Goal: Navigation & Orientation: Find specific page/section

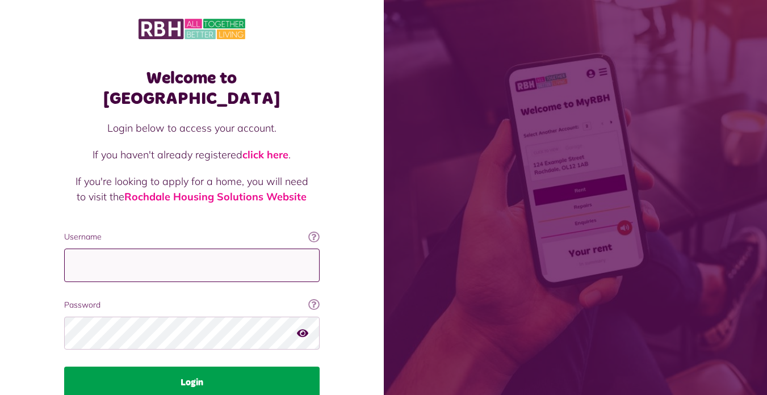
type input "**********"
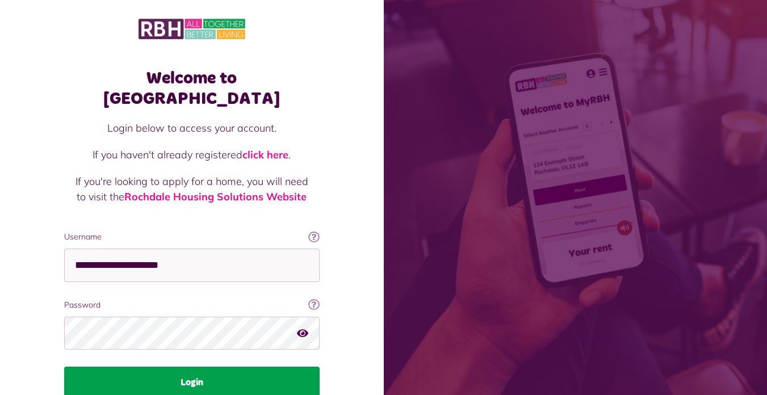
click at [202, 367] on button "Login" at bounding box center [192, 383] width 256 height 32
click at [186, 367] on button "Login" at bounding box center [192, 383] width 256 height 32
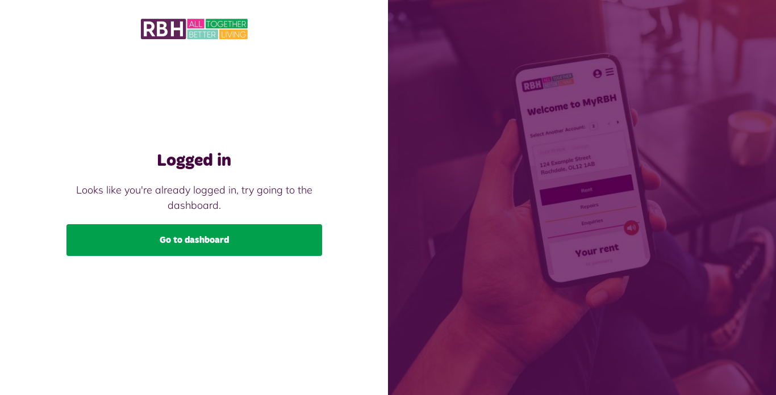
click at [239, 238] on link "Go to dashboard" at bounding box center [194, 240] width 256 height 32
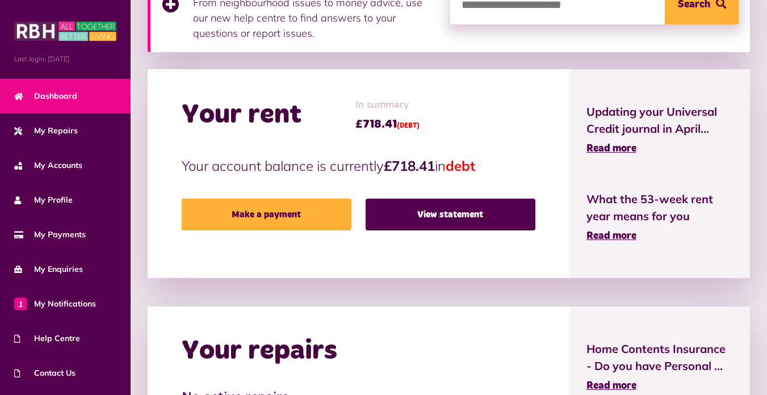
scroll to position [227, 0]
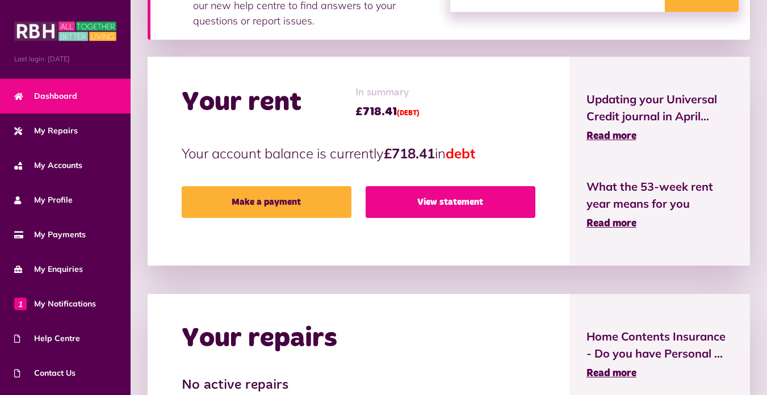
click at [445, 206] on link "View statement" at bounding box center [451, 202] width 170 height 32
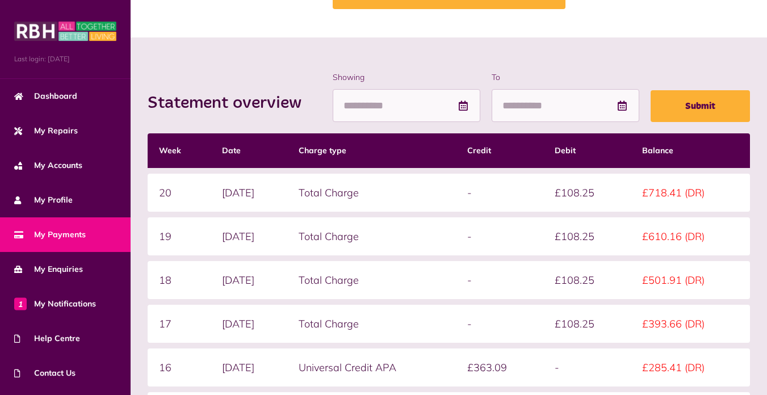
scroll to position [98, 0]
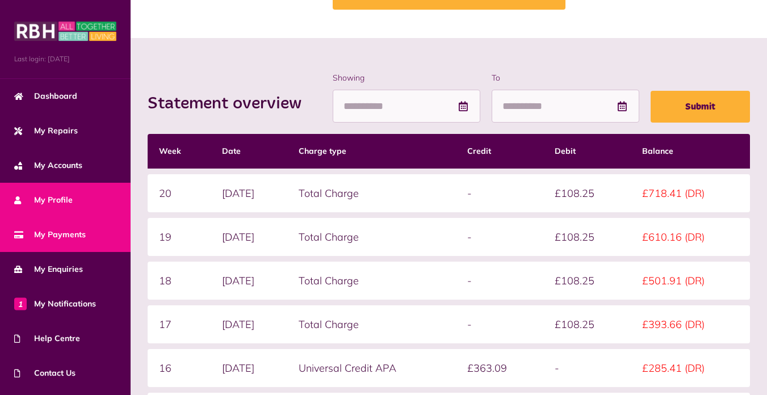
click at [70, 197] on span "My Profile" at bounding box center [43, 200] width 59 height 12
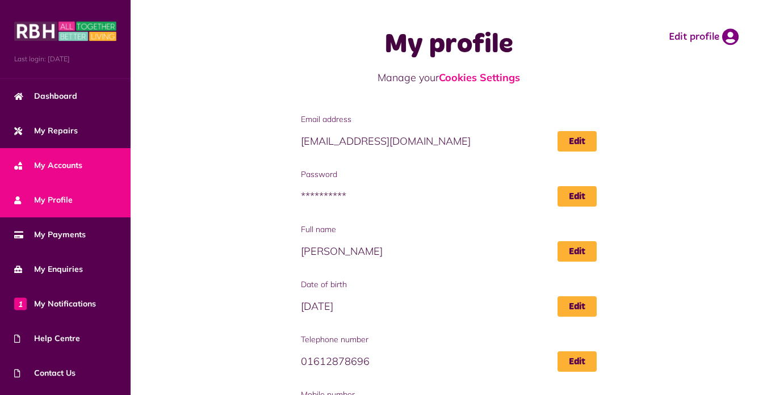
click at [68, 164] on span "My Accounts" at bounding box center [48, 166] width 68 height 12
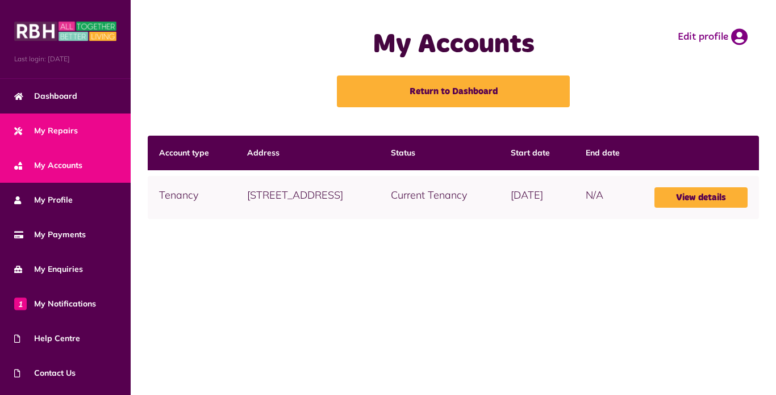
click at [66, 125] on span "My Repairs" at bounding box center [46, 131] width 64 height 12
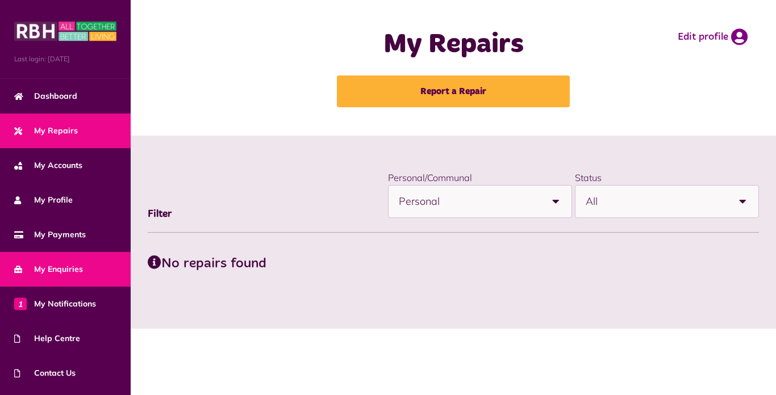
click at [56, 261] on link "My Enquiries" at bounding box center [65, 269] width 131 height 35
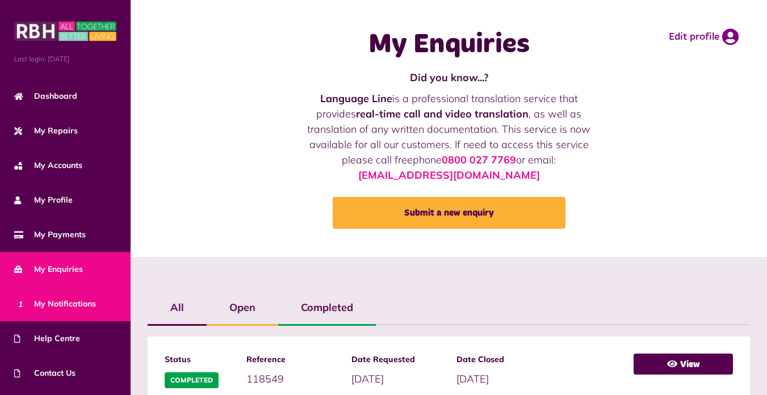
click at [46, 298] on span "1 My Notifications" at bounding box center [55, 304] width 82 height 12
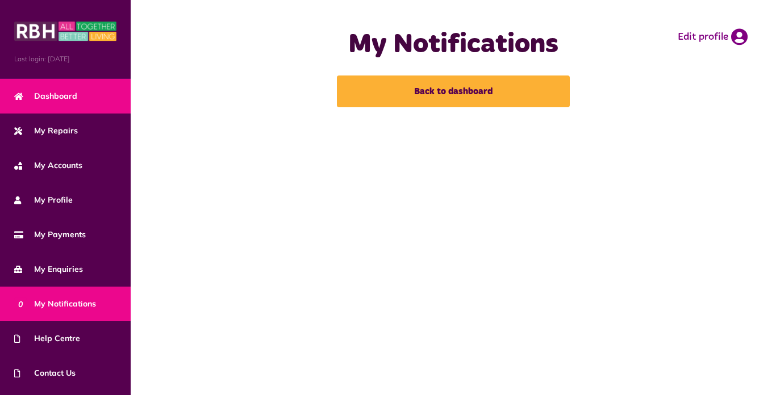
click at [90, 87] on link "Dashboard" at bounding box center [65, 96] width 131 height 35
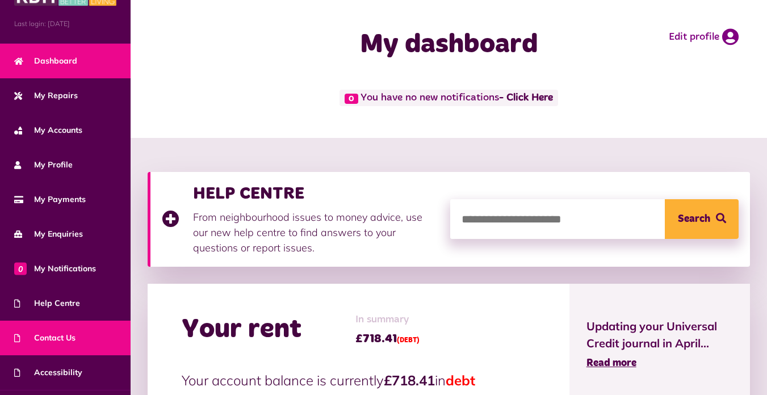
scroll to position [64, 0]
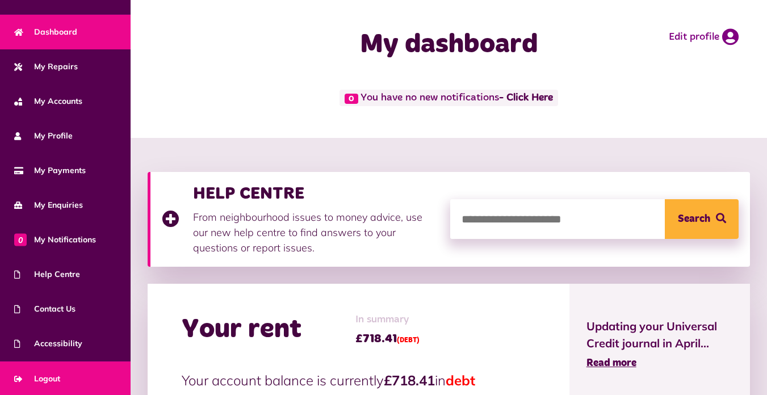
click at [44, 373] on span "Logout" at bounding box center [37, 379] width 46 height 12
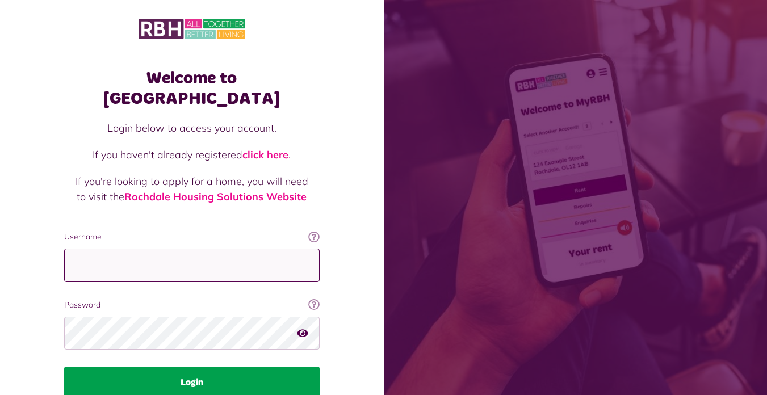
type input "**********"
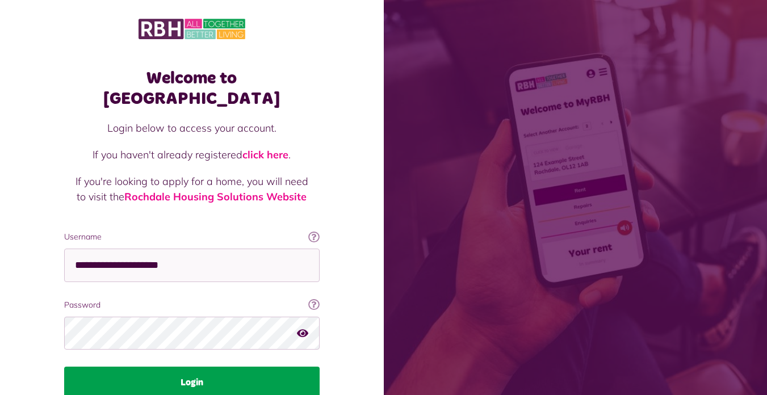
click at [178, 367] on button "Login" at bounding box center [192, 383] width 256 height 32
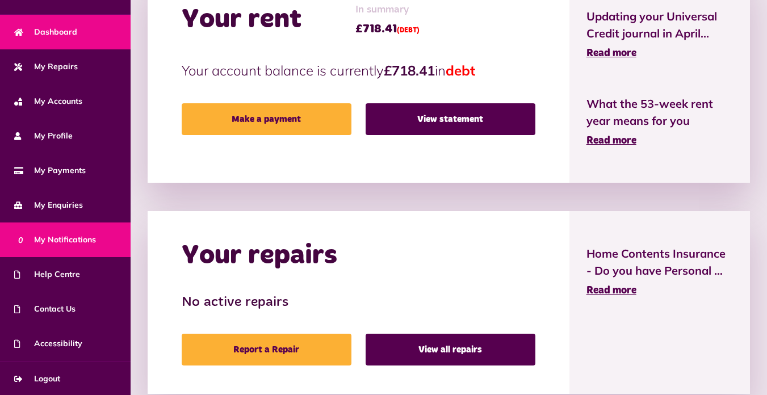
scroll to position [341, 0]
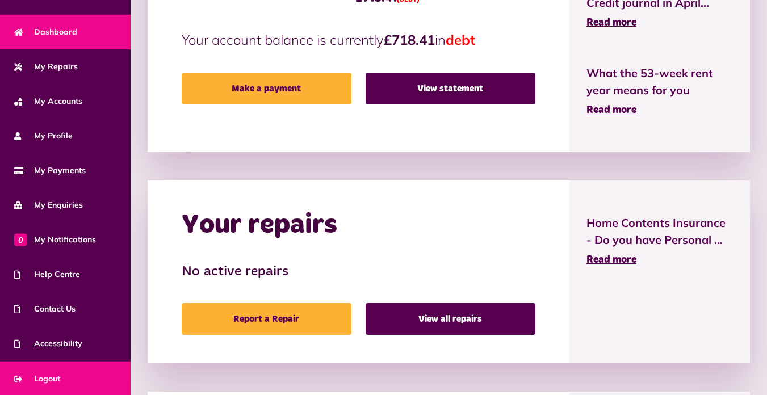
click at [41, 381] on span "Logout" at bounding box center [37, 379] width 46 height 12
